Goal: Information Seeking & Learning: Learn about a topic

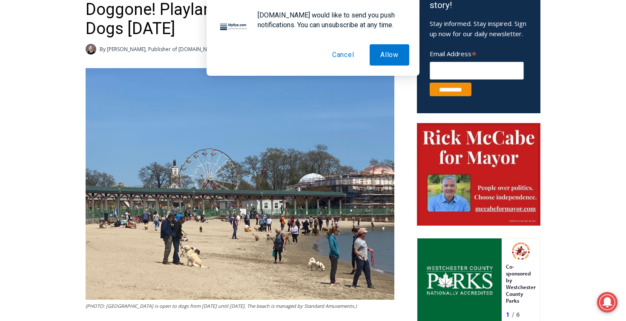
scroll to position [535, 0]
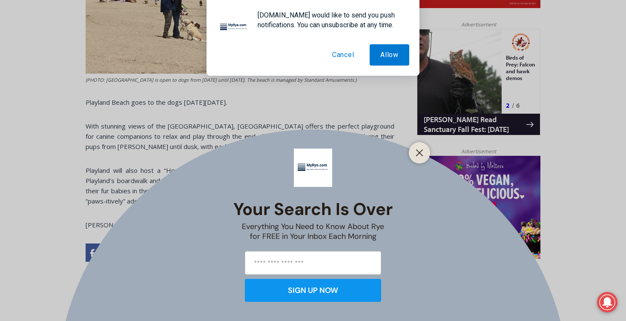
click at [341, 56] on button "Cancel" at bounding box center [343, 54] width 43 height 21
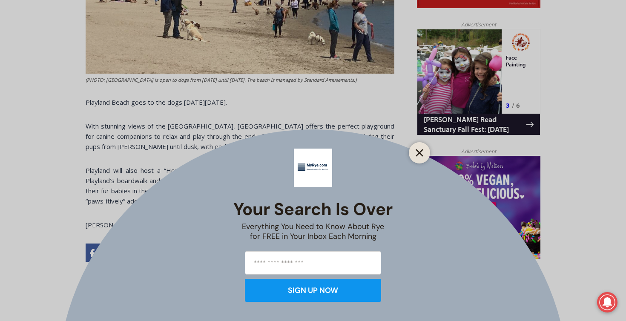
click at [419, 152] on icon "Close" at bounding box center [420, 153] width 8 height 8
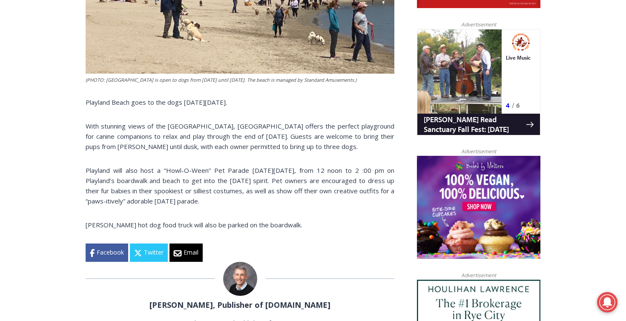
scroll to position [0, 0]
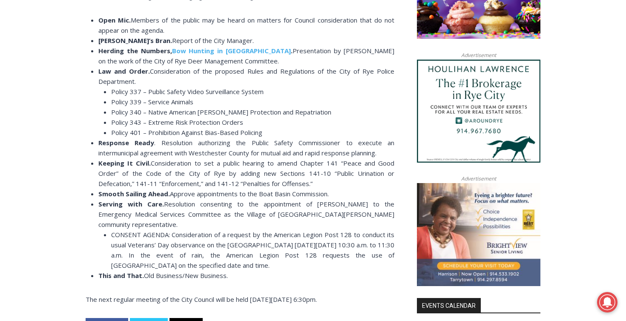
scroll to position [755, 0]
drag, startPoint x: 337, startPoint y: 49, endPoint x: 288, endPoint y: 49, distance: 49.0
click at [288, 49] on span "Presentation by [PERSON_NAME] on the work of the City of Rye Deer Management Co…" at bounding box center [246, 55] width 296 height 19
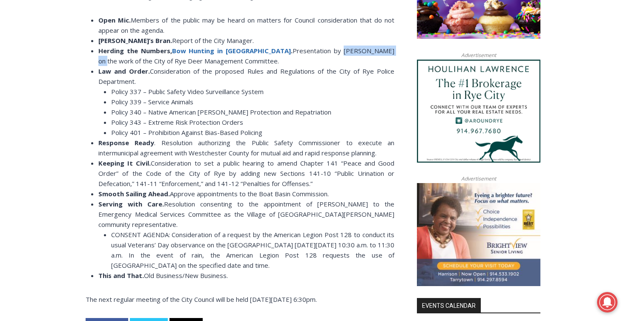
click at [218, 47] on b "Bow Hunting in [GEOGRAPHIC_DATA]" at bounding box center [231, 50] width 119 height 9
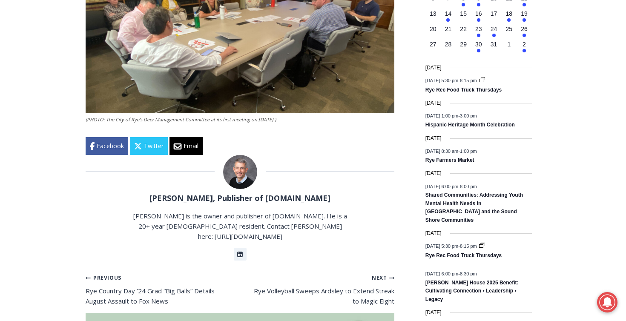
scroll to position [1151, 0]
